Goal: Information Seeking & Learning: Find specific fact

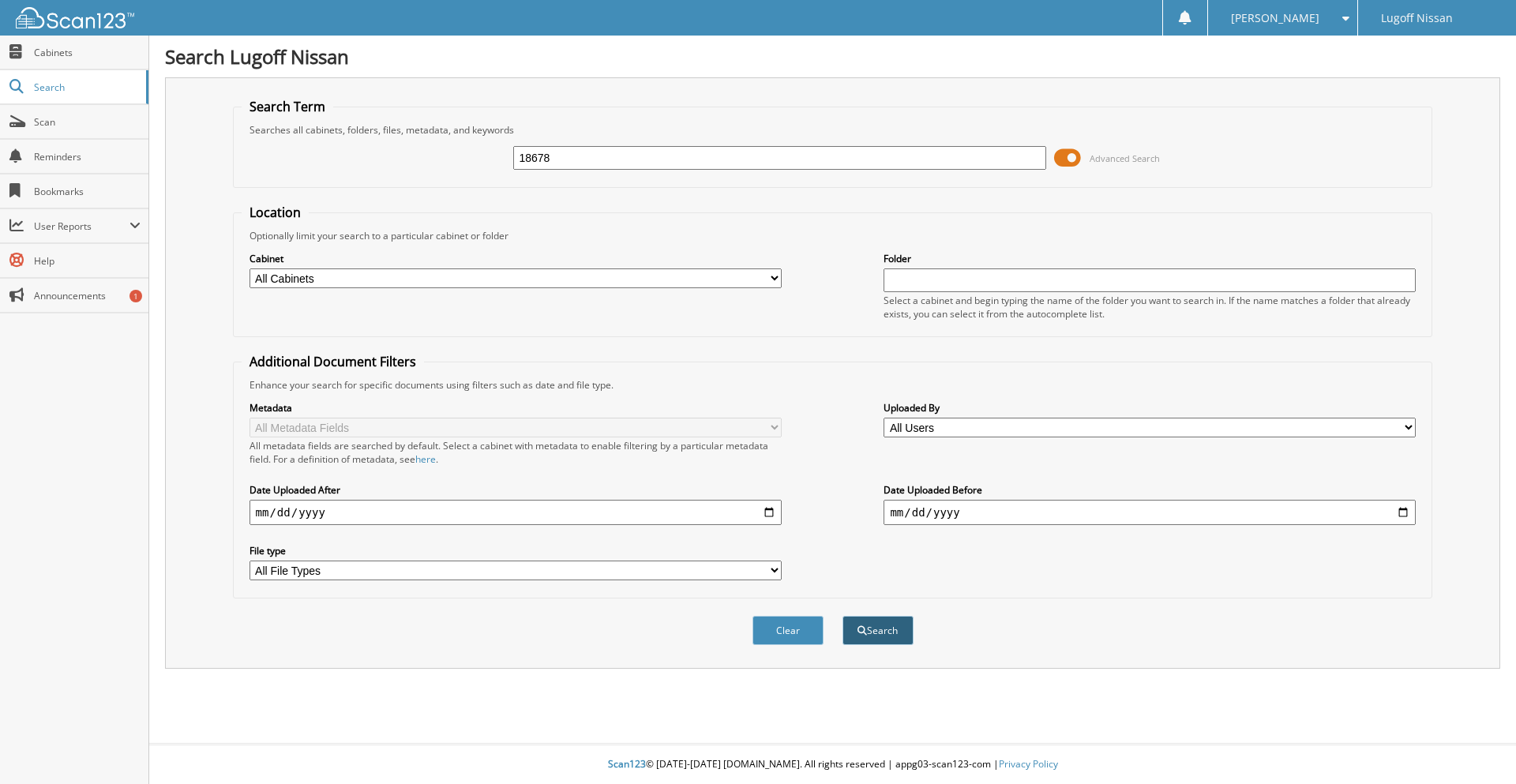
type input "18678"
click at [869, 618] on button "Search" at bounding box center [879, 630] width 71 height 29
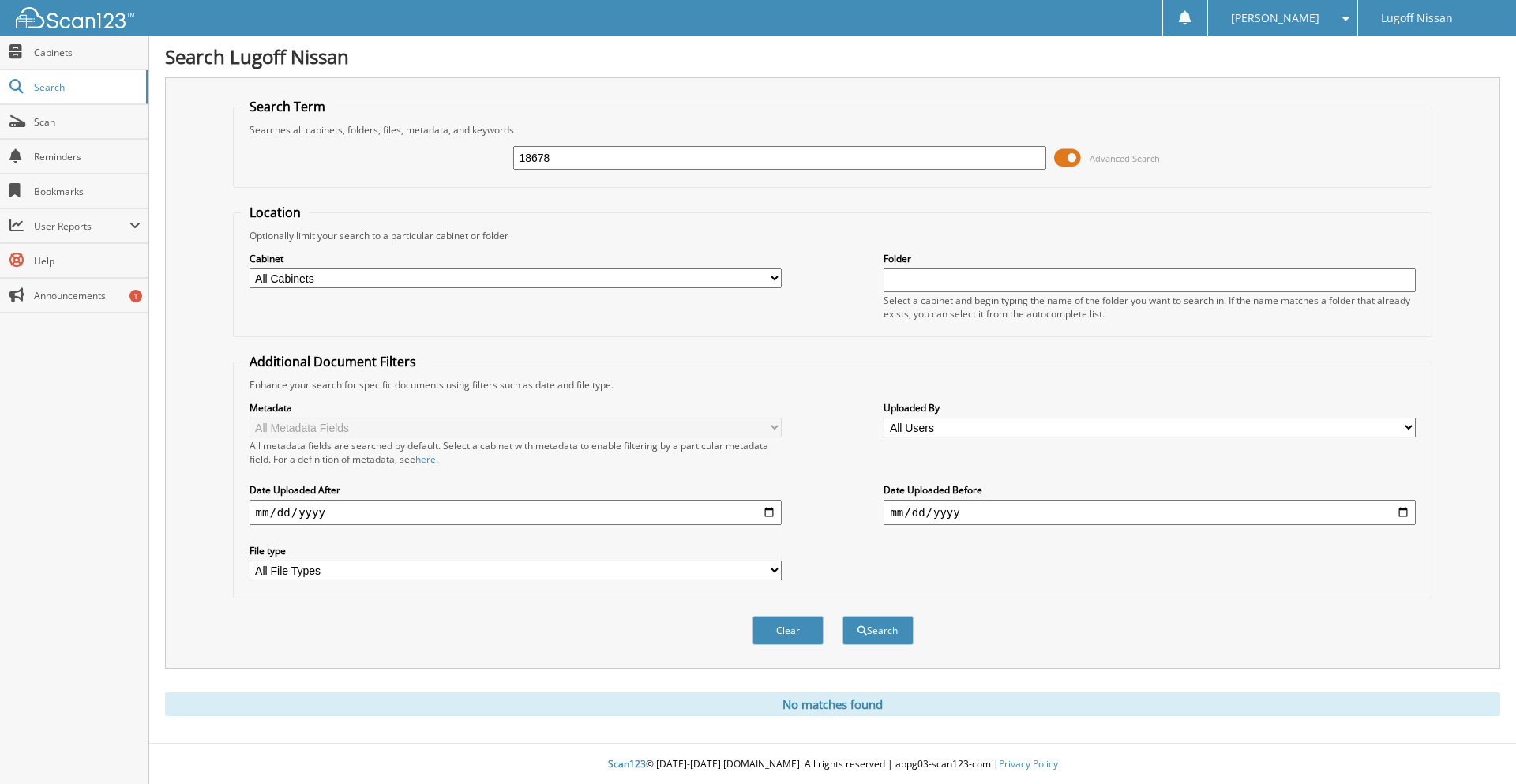
click at [1069, 154] on span at bounding box center [1068, 157] width 27 height 23
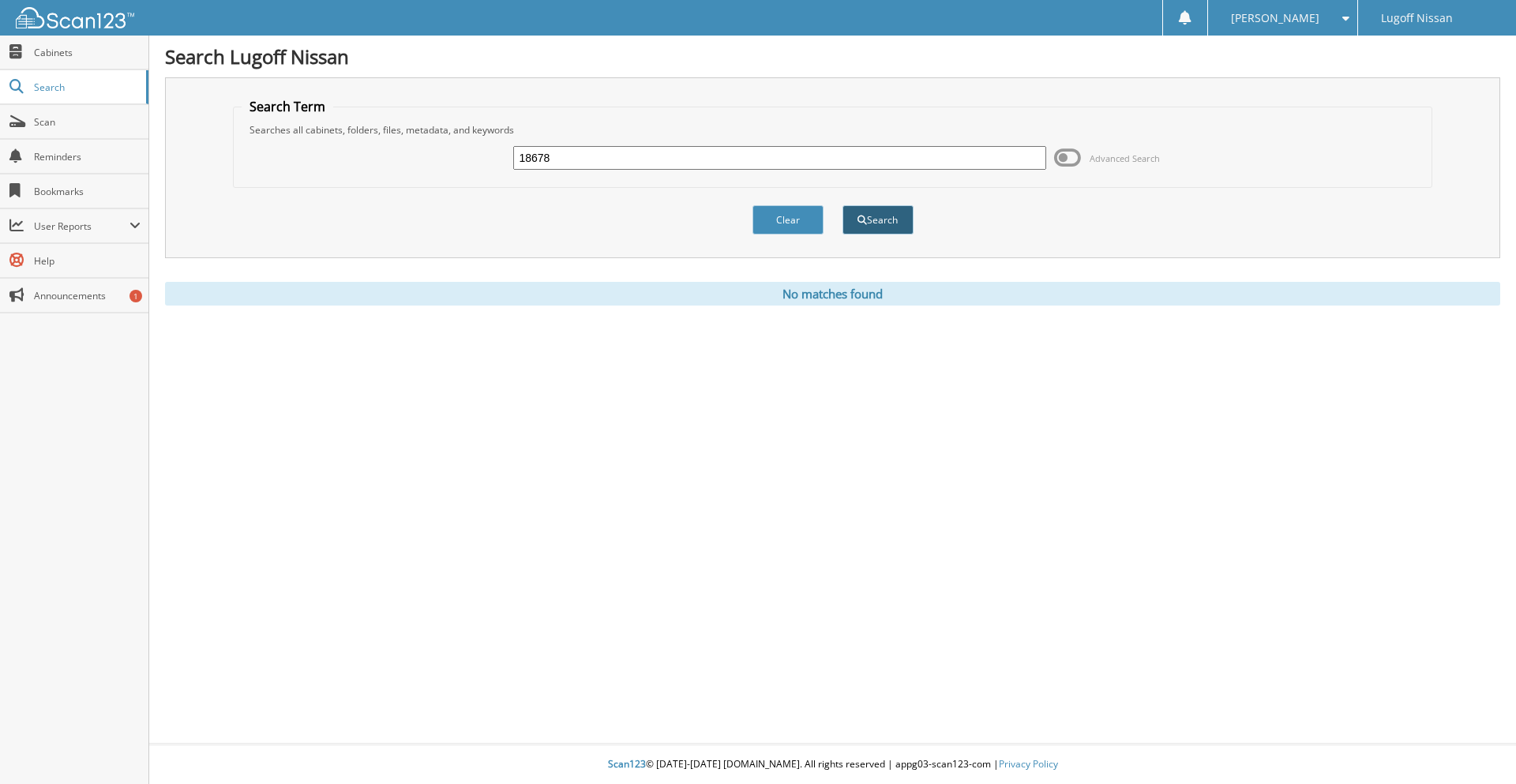
click at [890, 220] on button "Search" at bounding box center [879, 220] width 71 height 29
